Goal: Navigation & Orientation: Find specific page/section

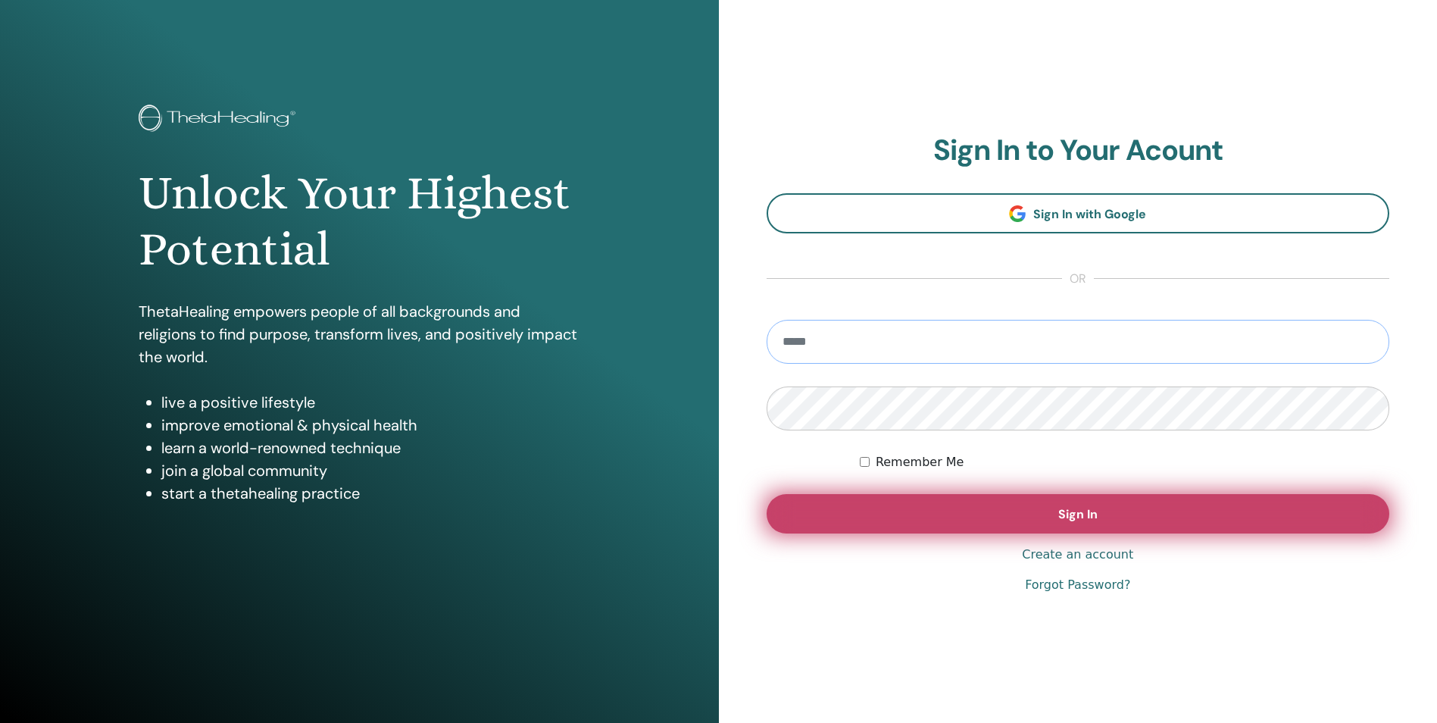
type input "**********"
click at [1023, 511] on button "Sign In" at bounding box center [1079, 513] width 624 height 39
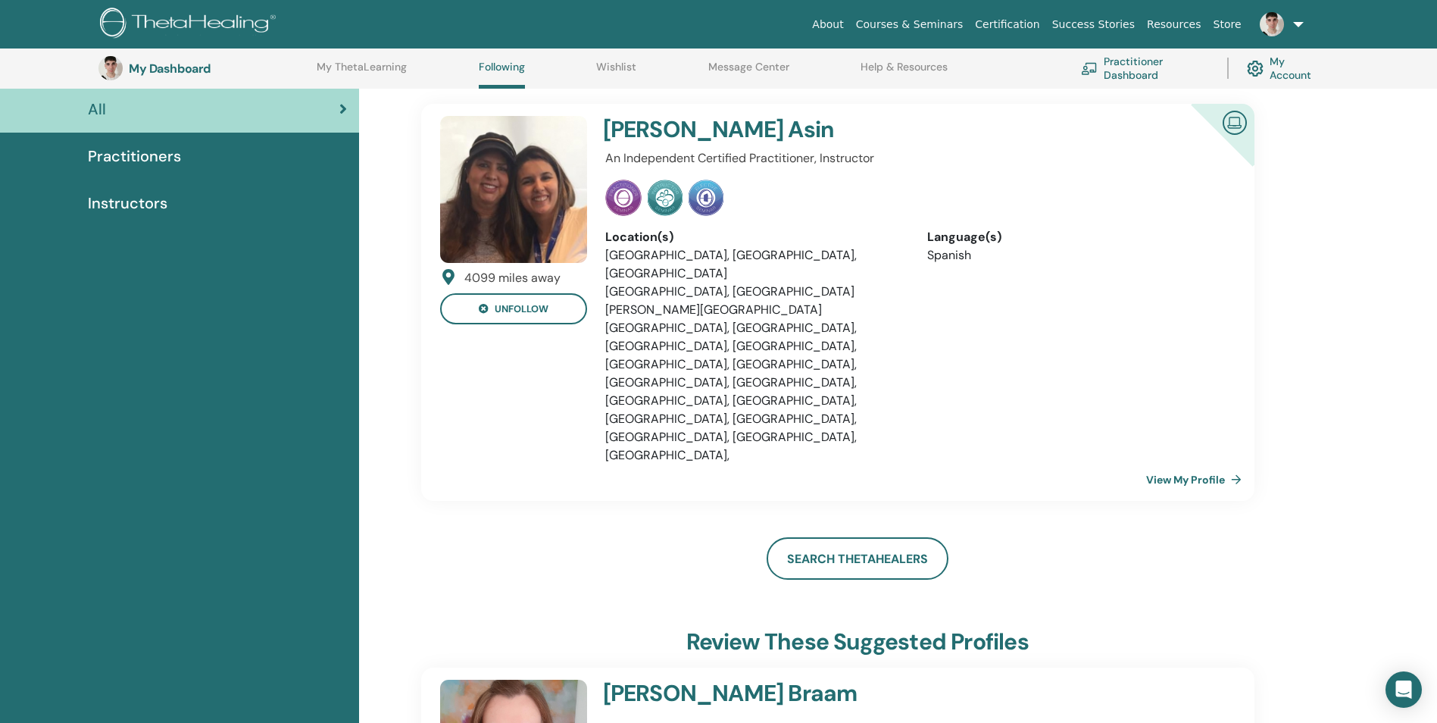
scroll to position [116, 0]
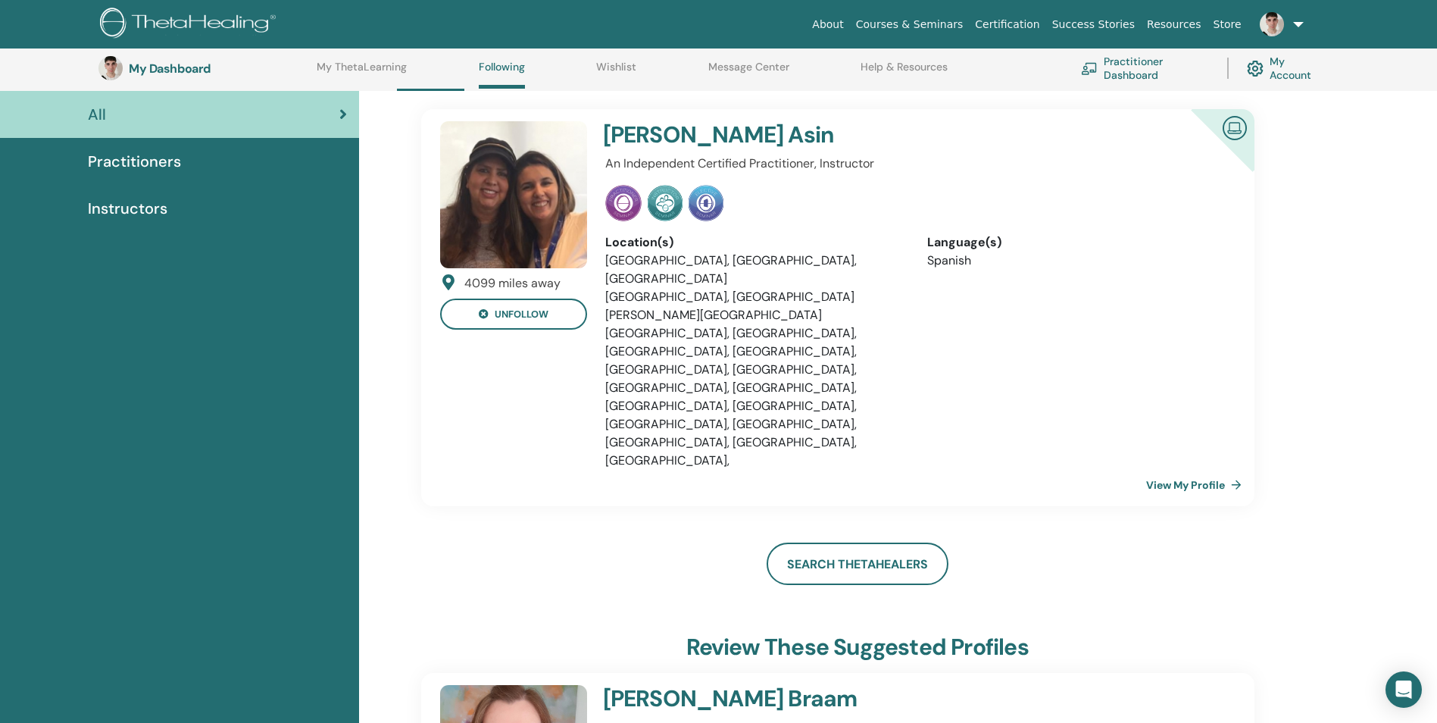
click at [668, 129] on h4 "Maria Belen Asin" at bounding box center [862, 134] width 518 height 27
click at [555, 161] on img at bounding box center [513, 194] width 147 height 147
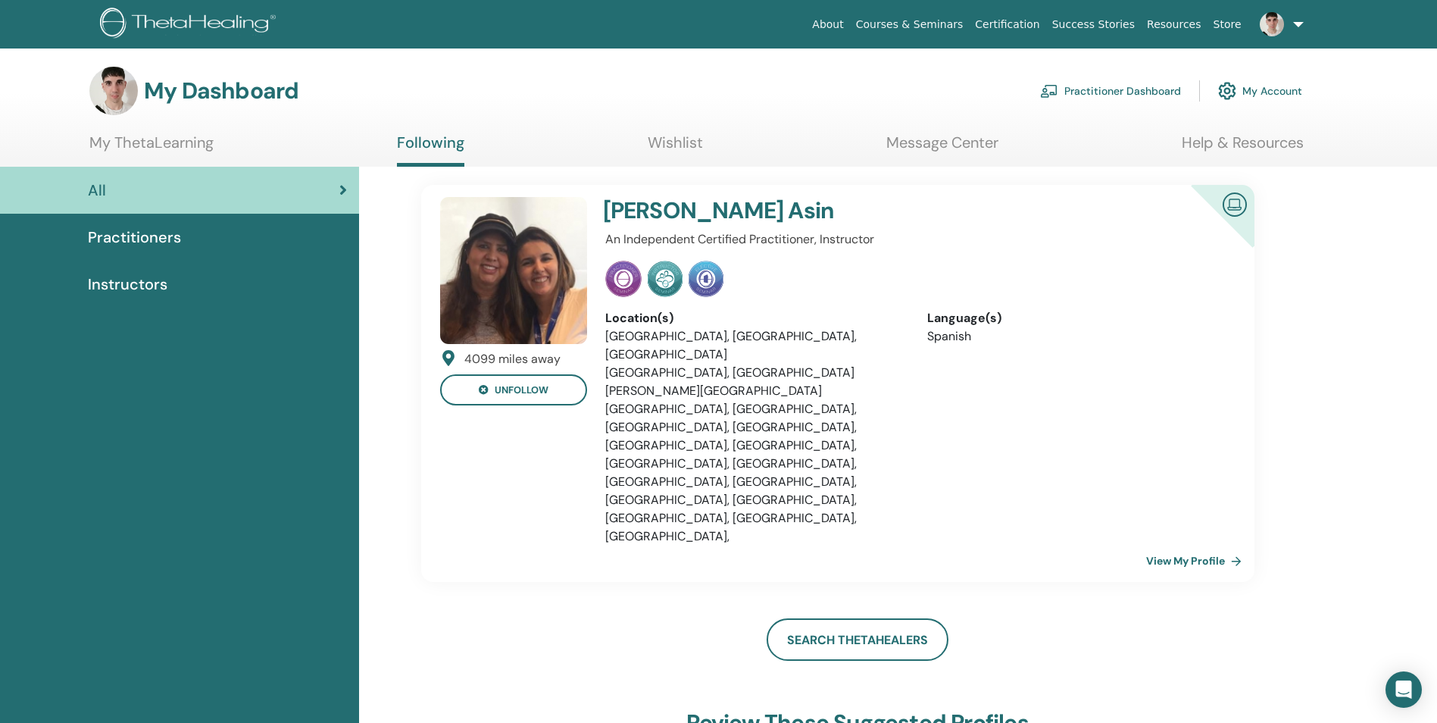
click at [1198, 545] on link "View My Profile" at bounding box center [1197, 560] width 102 height 30
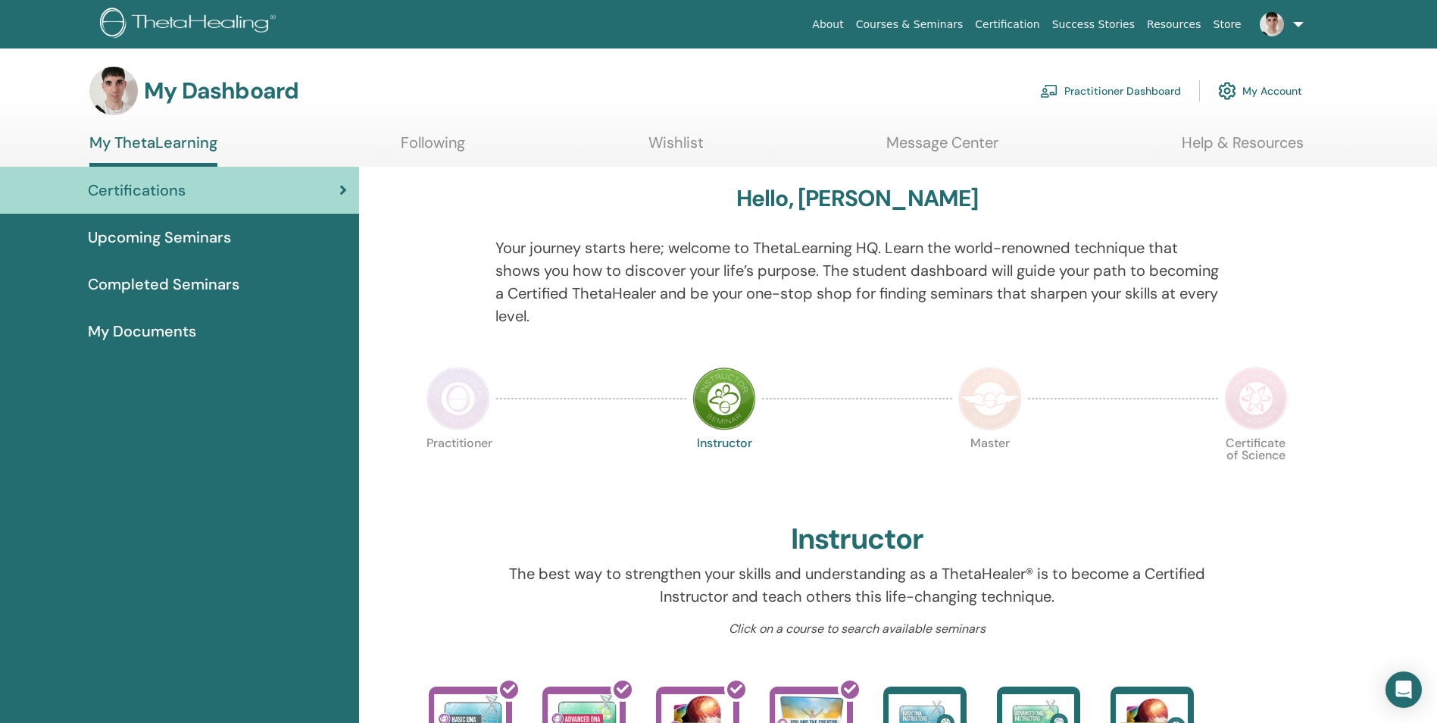
click at [1297, 24] on link at bounding box center [1279, 24] width 62 height 48
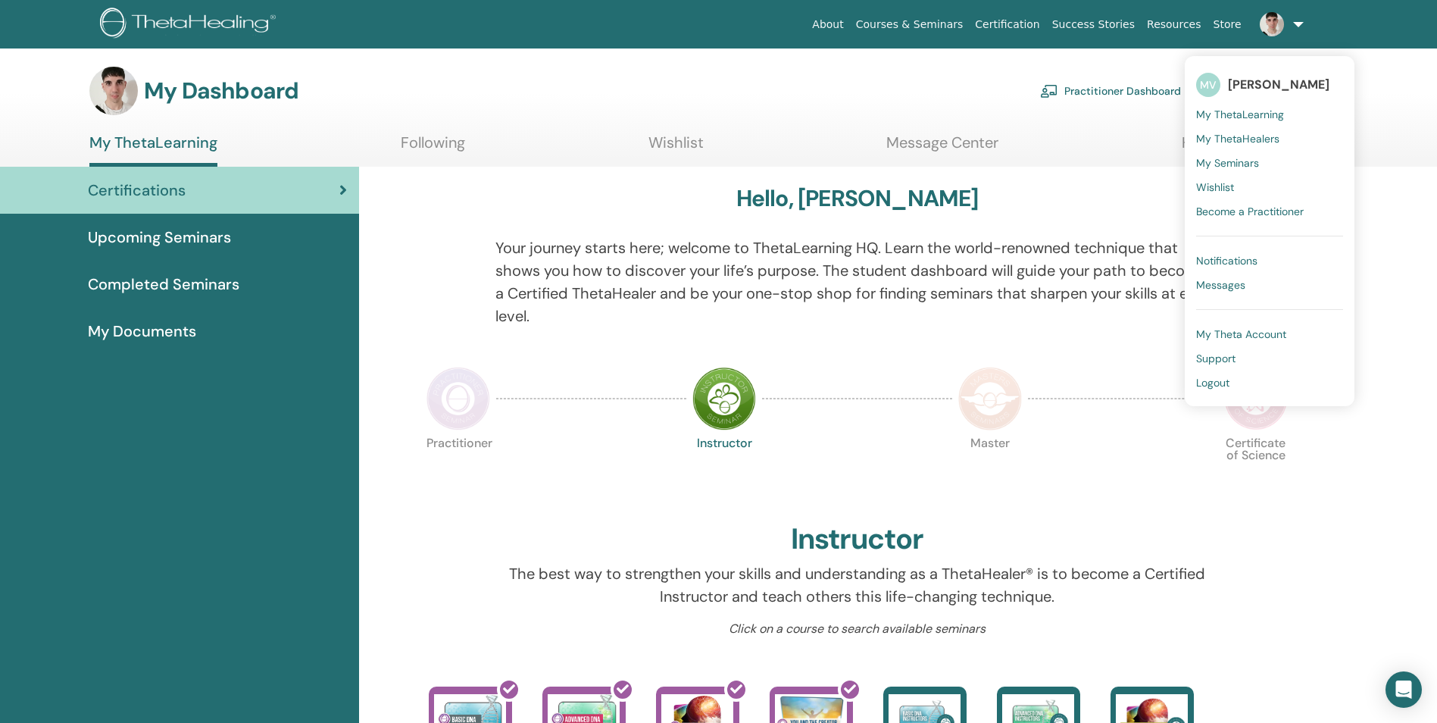
click at [1226, 167] on span "My Seminars" at bounding box center [1227, 163] width 63 height 14
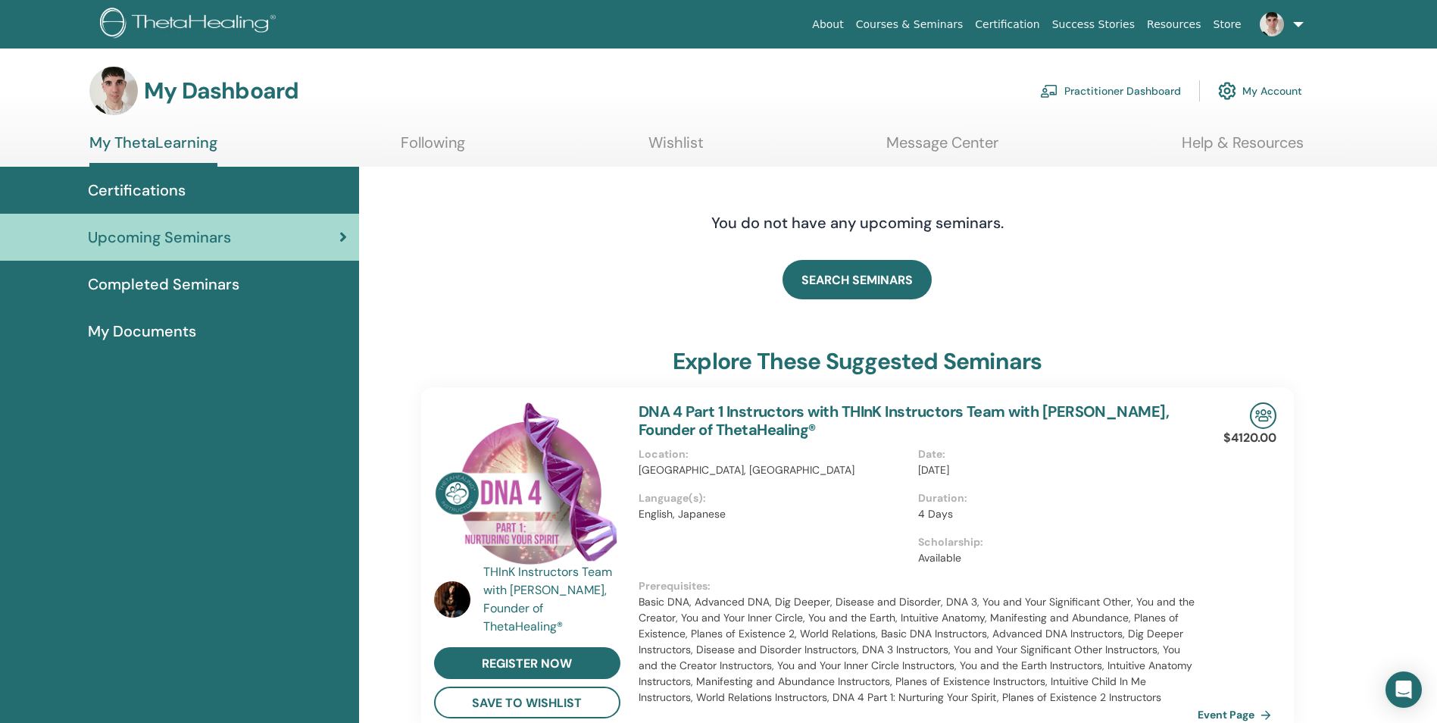
click at [1274, 91] on link "My Account" at bounding box center [1260, 90] width 84 height 33
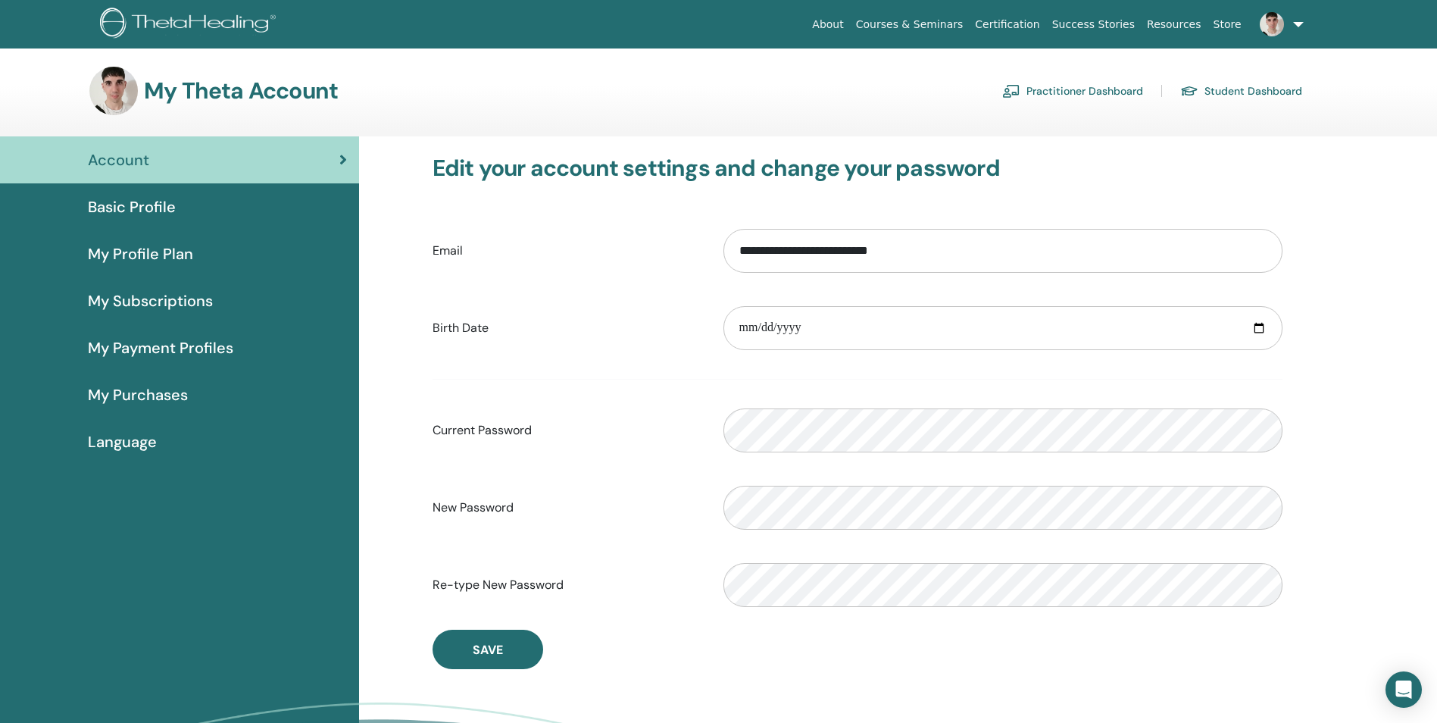
click at [161, 202] on span "Basic Profile" at bounding box center [132, 206] width 88 height 23
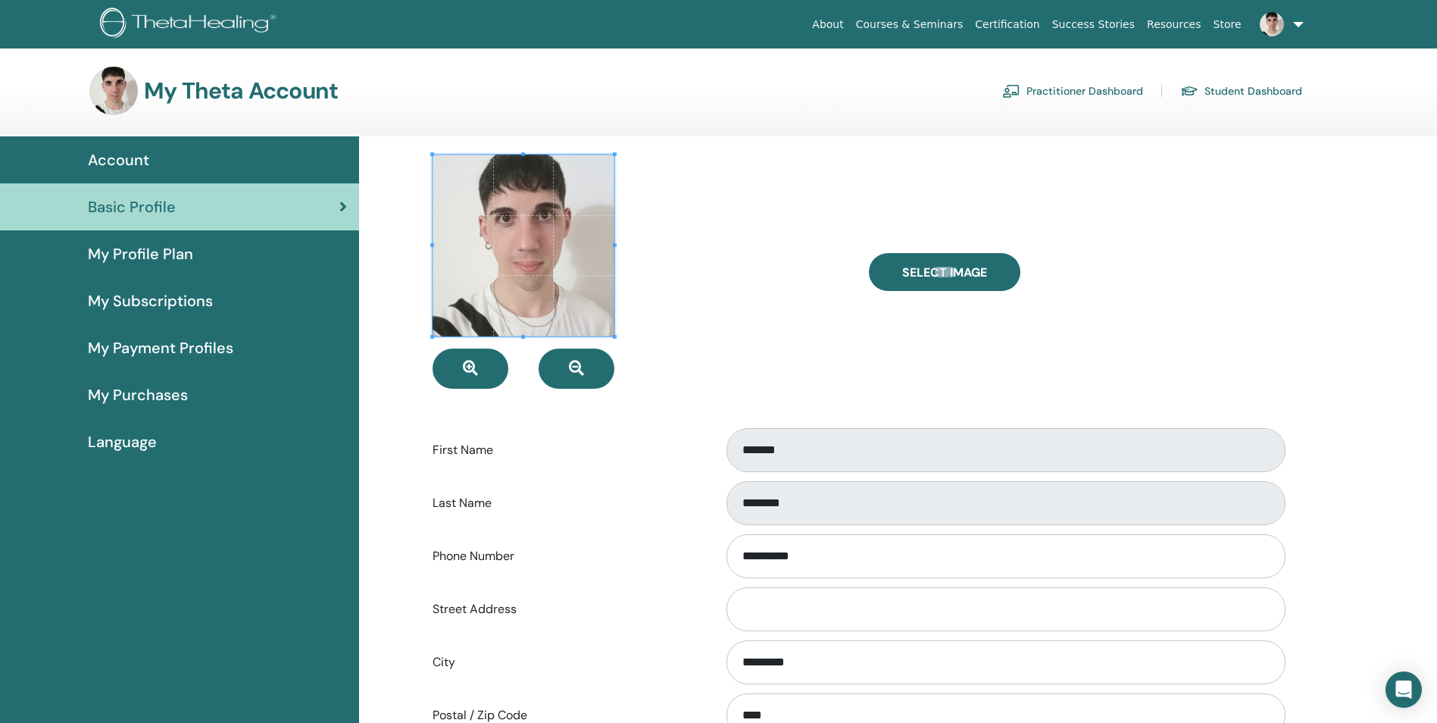
click at [1033, 89] on link "Practitioner Dashboard" at bounding box center [1072, 91] width 141 height 24
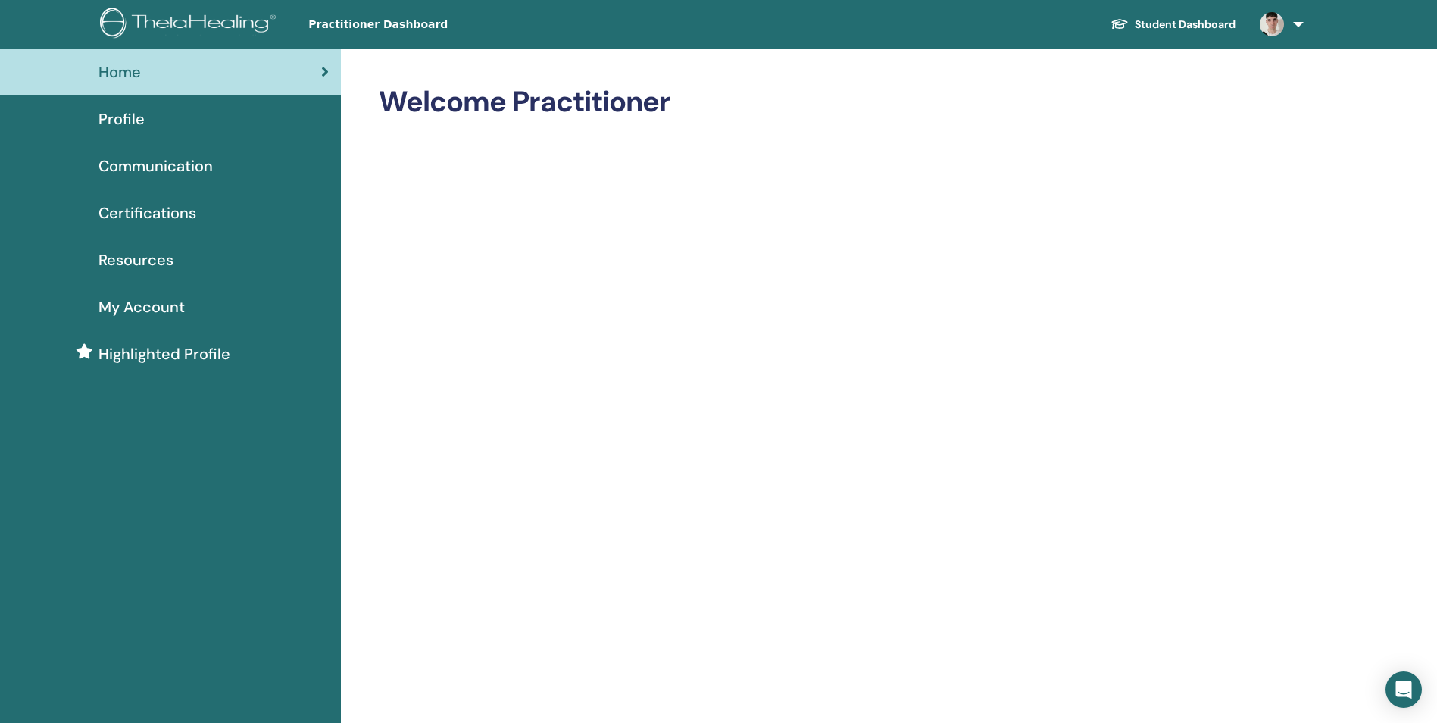
click at [128, 115] on span "Profile" at bounding box center [121, 119] width 46 height 23
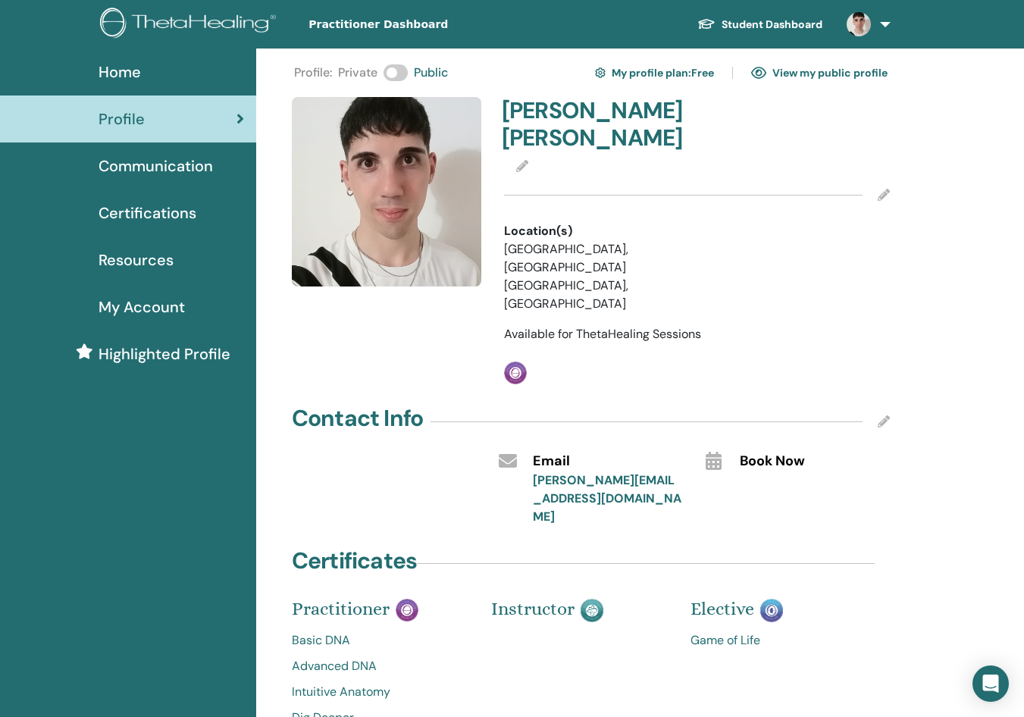
click at [186, 30] on img at bounding box center [190, 25] width 181 height 34
